Goal: Task Accomplishment & Management: Use online tool/utility

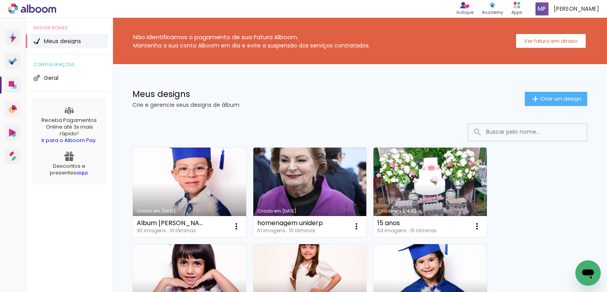
click at [223, 179] on link "Criado em [DATE]" at bounding box center [189, 191] width 113 height 89
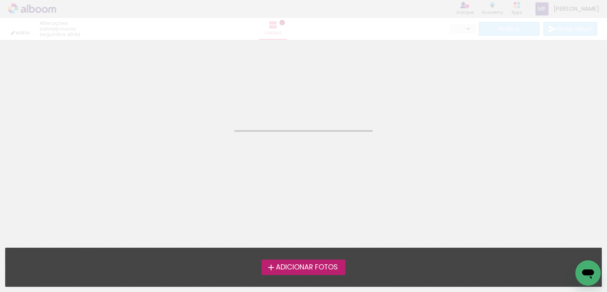
click at [223, 179] on neon-animated-pages "Confirmar Cancelar" at bounding box center [303, 166] width 607 height 252
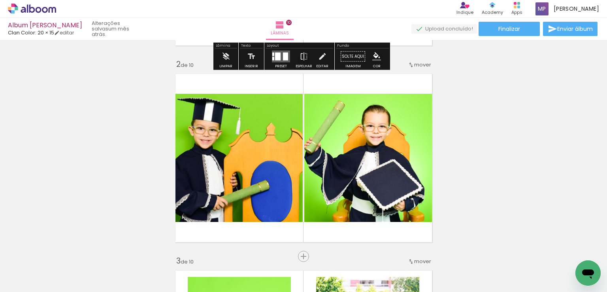
scroll to position [198, 0]
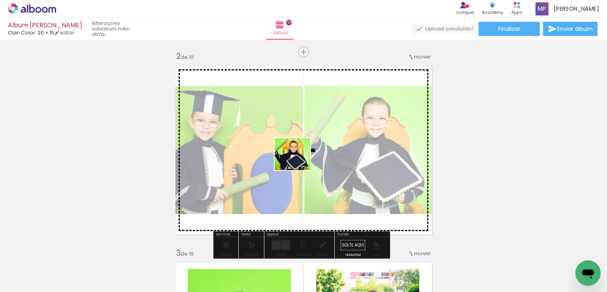
drag, startPoint x: 359, startPoint y: 265, endPoint x: 329, endPoint y: 221, distance: 53.2
click at [297, 161] on quentale-workspace at bounding box center [303, 146] width 607 height 292
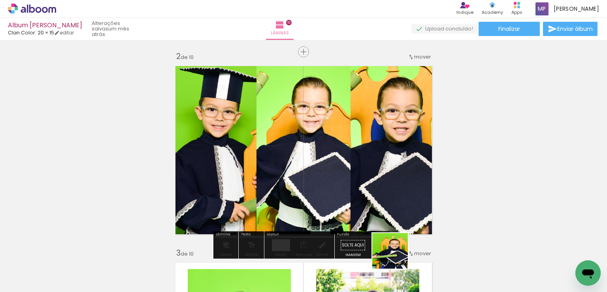
drag, startPoint x: 396, startPoint y: 262, endPoint x: 343, endPoint y: 136, distance: 136.7
click at [344, 130] on quentale-workspace at bounding box center [303, 146] width 607 height 292
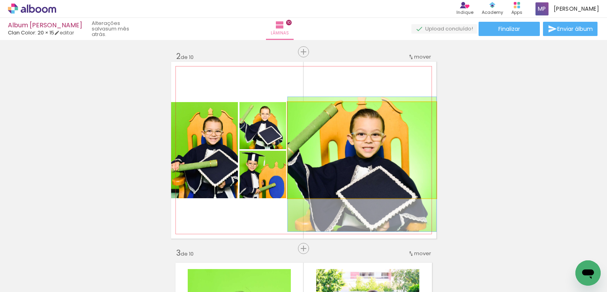
drag, startPoint x: 352, startPoint y: 158, endPoint x: 351, endPoint y: 173, distance: 14.3
click at [351, 174] on quentale-photo at bounding box center [362, 150] width 149 height 96
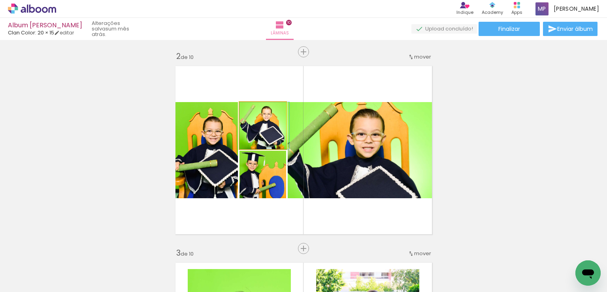
drag, startPoint x: 278, startPoint y: 142, endPoint x: 283, endPoint y: 146, distance: 6.5
click at [283, 146] on quentale-layouter at bounding box center [303, 150] width 265 height 177
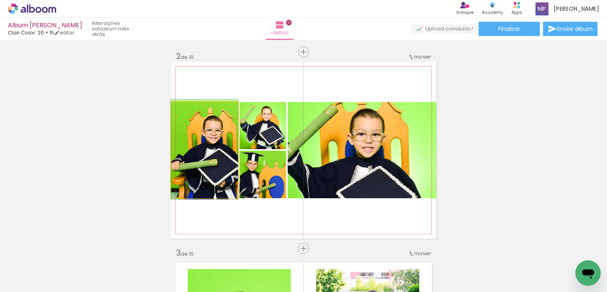
drag, startPoint x: 214, startPoint y: 171, endPoint x: 205, endPoint y: 170, distance: 8.7
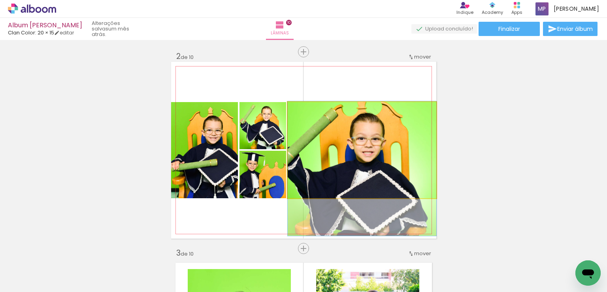
drag, startPoint x: 353, startPoint y: 186, endPoint x: 367, endPoint y: 190, distance: 14.5
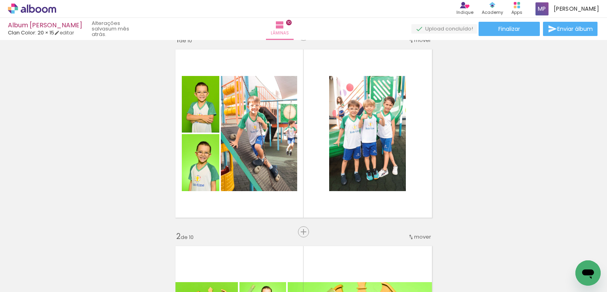
scroll to position [0, 0]
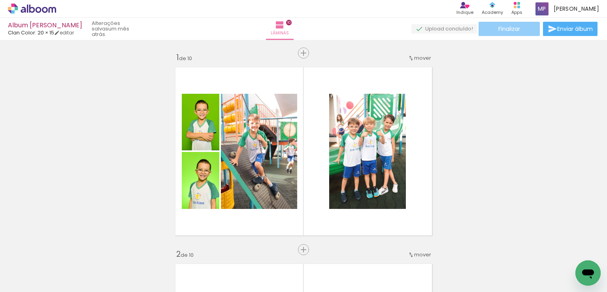
click at [501, 32] on span "Finalizar" at bounding box center [509, 29] width 22 height 6
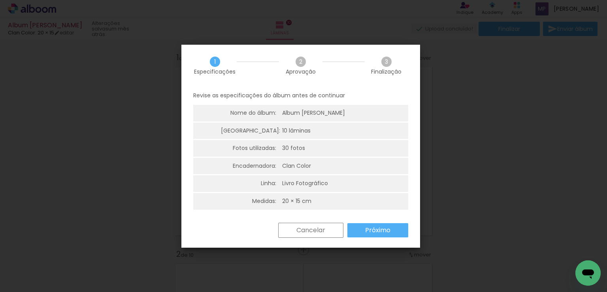
click at [356, 228] on paper-button "Próximo" at bounding box center [377, 230] width 61 height 14
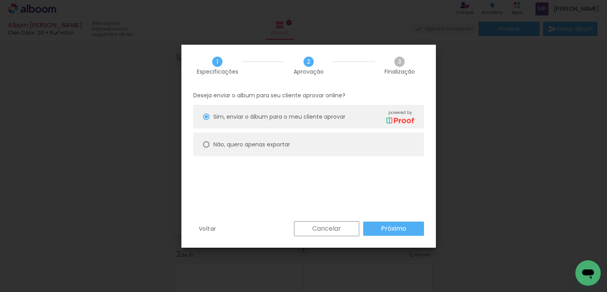
click at [205, 146] on div at bounding box center [206, 144] width 6 height 6
type paper-radio-button "on"
click at [397, 223] on paper-button "Próximo" at bounding box center [393, 228] width 61 height 14
type input "Alta, 300 DPI"
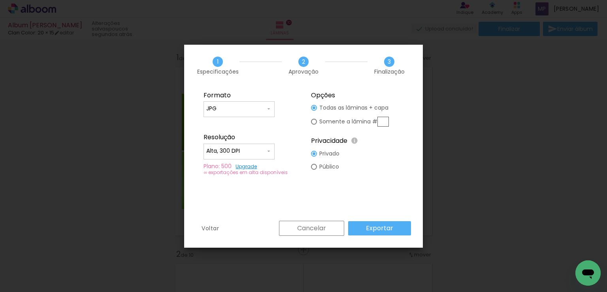
click at [265, 152] on input "Alta, 300 DPI" at bounding box center [235, 151] width 59 height 8
click at [265, 152] on paper-item "Alta, 300 DPI" at bounding box center [238, 150] width 71 height 16
click at [399, 229] on paper-button "Exportar" at bounding box center [379, 228] width 63 height 14
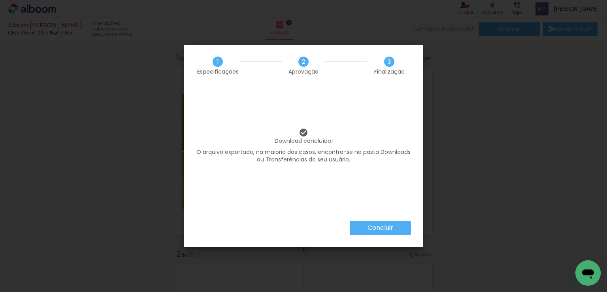
scroll to position [0, 787]
click at [399, 227] on paper-button "Concluir" at bounding box center [380, 227] width 61 height 14
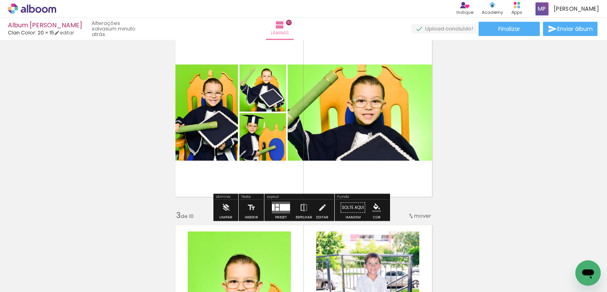
scroll to position [237, 0]
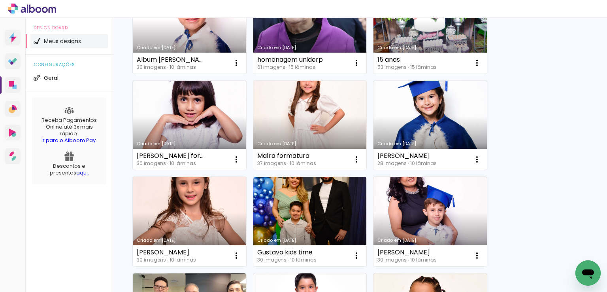
scroll to position [198, 0]
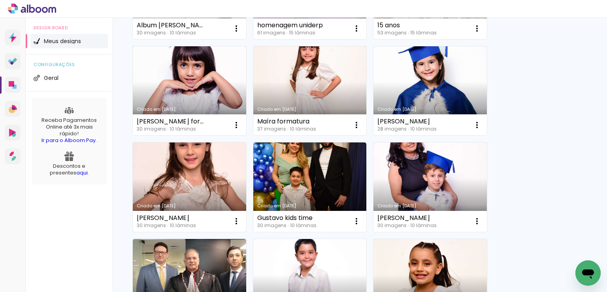
click at [200, 193] on link "Criado em [DATE]" at bounding box center [189, 186] width 113 height 89
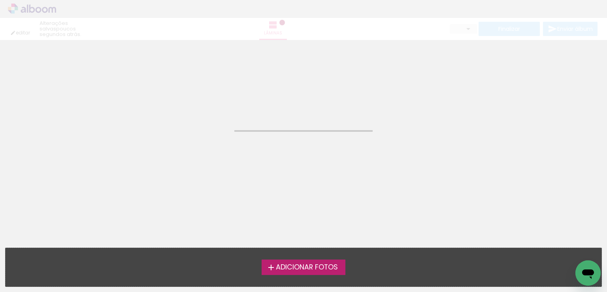
click at [200, 193] on neon-animated-pages "Confirmar Cancelar" at bounding box center [303, 166] width 607 height 252
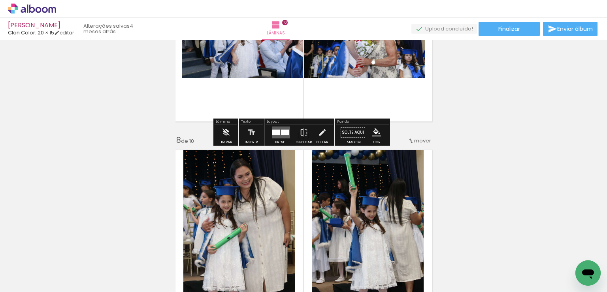
scroll to position [1343, 0]
